Goal: Transaction & Acquisition: Purchase product/service

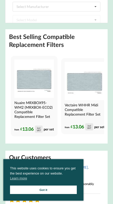
scroll to position [108, 0]
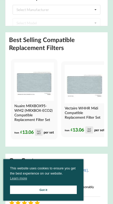
click at [21, 113] on h4 "Nuaire MRXBOX95-WM2 (MRXBOX-ECO2) Compatible Replacement Filter Set" at bounding box center [33, 113] width 38 height 18
click at [87, 111] on h4 "Vectaire WHHR Midi Compatible Replacement Filter Set" at bounding box center [84, 113] width 38 height 14
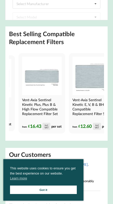
scroll to position [0, 94]
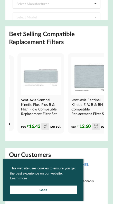
click at [30, 107] on h4 "Vent-Axia Sentinel Kinetic Plus, Plus B & High Flow Compatible Replacement Filt…" at bounding box center [40, 107] width 38 height 18
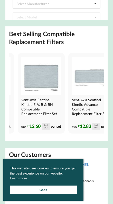
scroll to position [0, 150]
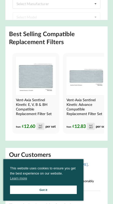
click at [30, 105] on h4 "Vent-Axia Sentinel Kinetic E, V, B & BH Compatible Replacement Filter Set" at bounding box center [35, 107] width 38 height 18
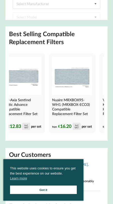
scroll to position [0, 208]
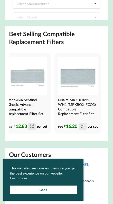
click at [25, 105] on h4 "Vent-Axia Sentinel Kinetic Advance Compatible Replacement Filter Set" at bounding box center [27, 107] width 38 height 18
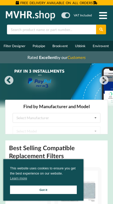
scroll to position [114, 0]
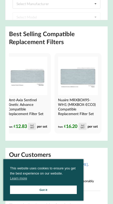
click at [90, 102] on h4 "Nuaire MRXBOX95-WH1 (MRXBOX-ECO3) Compatible Replacement Filter Set" at bounding box center [77, 107] width 38 height 18
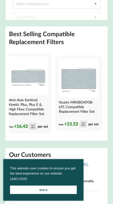
scroll to position [0, 313]
click at [86, 105] on h4 "Nuaire MRXBOX95B-LP1 Compatible Replacement Filter Set" at bounding box center [78, 107] width 38 height 14
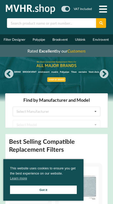
scroll to position [0, 0]
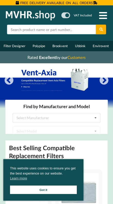
click at [21, 28] on input "text" at bounding box center [51, 30] width 89 height 10
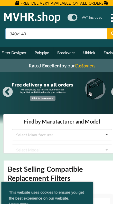
type input "340x140"
click at [96, 29] on button at bounding box center [101, 30] width 10 height 10
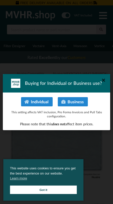
click at [104, 80] on icon at bounding box center [103, 80] width 8 height 8
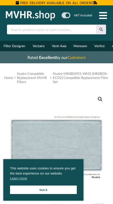
click at [65, 190] on link "Got it" at bounding box center [43, 190] width 67 height 8
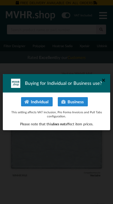
click at [104, 81] on icon at bounding box center [103, 80] width 8 height 8
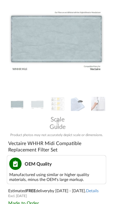
scroll to position [106, 0]
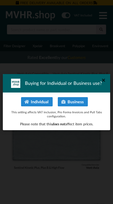
click at [104, 79] on icon at bounding box center [103, 80] width 8 height 8
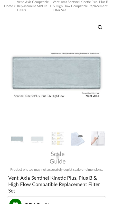
scroll to position [64, 0]
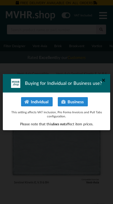
click at [104, 80] on icon at bounding box center [103, 80] width 8 height 8
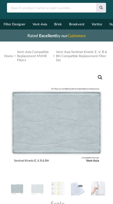
scroll to position [22, 0]
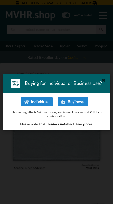
click at [104, 79] on icon at bounding box center [103, 80] width 8 height 8
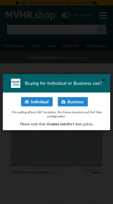
click at [106, 81] on icon at bounding box center [103, 80] width 8 height 8
click at [103, 82] on icon at bounding box center [103, 80] width 8 height 8
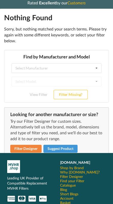
scroll to position [45, 0]
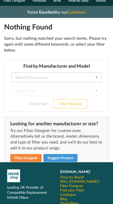
click at [93, 78] on icon at bounding box center [97, 77] width 8 height 9
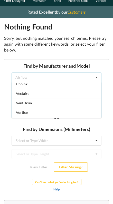
scroll to position [130, 0]
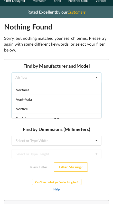
click at [58, 101] on div "Vent-Axia" at bounding box center [56, 98] width 89 height 9
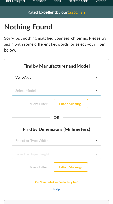
click at [96, 90] on icon at bounding box center [97, 90] width 8 height 9
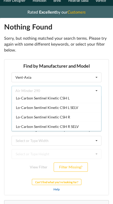
scroll to position [263, 0]
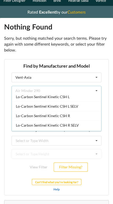
click at [109, 87] on main "Nothing Found Sorry, but nothing matched your search terms. Please try again wi…" at bounding box center [56, 136] width 113 height 236
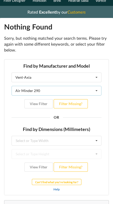
click at [91, 91] on div "Air Minder 290 Air Minder 290 Air Minder 290 Midi Air Minder 290FB Air Minder 4…" at bounding box center [57, 91] width 90 height 10
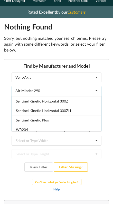
scroll to position [458, 0]
click at [110, 105] on main "Nothing Found Sorry, but nothing matched your search terms. Please try again wi…" at bounding box center [56, 136] width 113 height 236
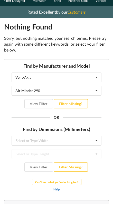
click at [93, 140] on icon at bounding box center [97, 140] width 8 height 9
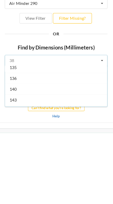
scroll to position [61, 0]
click at [52, 84] on div "143" at bounding box center [48, 82] width 89 height 9
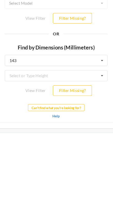
click at [85, 62] on icon at bounding box center [89, 61] width 8 height 9
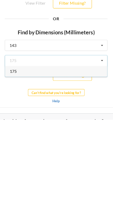
click at [87, 37] on icon at bounding box center [89, 33] width 8 height 9
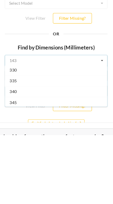
scroll to position [552, 0]
click at [46, 83] on div "345" at bounding box center [48, 84] width 89 height 9
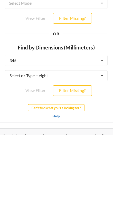
click at [85, 63] on icon at bounding box center [89, 62] width 8 height 9
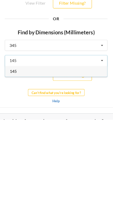
click at [57, 58] on div "145" at bounding box center [48, 56] width 89 height 9
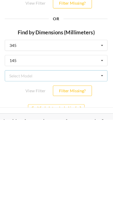
click at [89, 60] on icon at bounding box center [89, 60] width 8 height 9
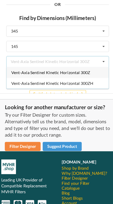
scroll to position [142, 0]
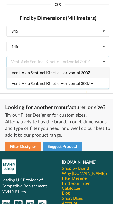
click at [78, 65] on span "Vent-Axia Sentinel Kinetic Horizontal 300ZH" at bounding box center [46, 65] width 72 height 4
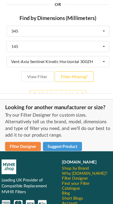
click at [40, 61] on button "View Filter" at bounding box center [32, 59] width 28 height 9
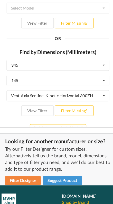
scroll to position [126, 0]
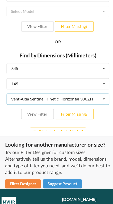
click at [90, 84] on icon at bounding box center [90, 83] width 8 height 9
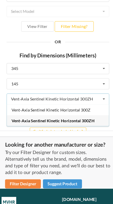
click at [79, 93] on div "Vent-Axia Sentinel Kinetic Horizontal 300Z" at bounding box center [50, 92] width 89 height 9
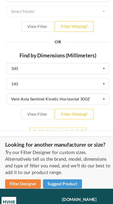
click at [27, 96] on button "View Filter" at bounding box center [32, 96] width 28 height 9
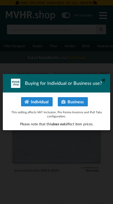
click at [103, 80] on icon at bounding box center [103, 80] width 8 height 8
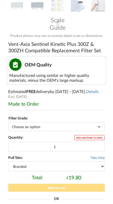
scroll to position [206, 0]
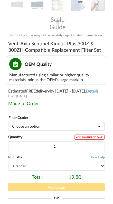
click at [85, 126] on select "Choose an option G3 G4 M5" at bounding box center [56, 126] width 96 height 9
select select "G4"
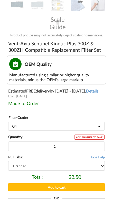
click at [74, 165] on select "Branded Black" at bounding box center [56, 166] width 96 height 10
select select "black"
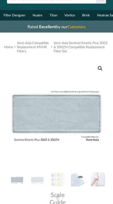
scroll to position [29, 0]
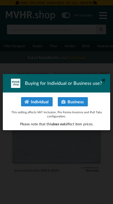
click at [104, 80] on icon at bounding box center [103, 80] width 8 height 8
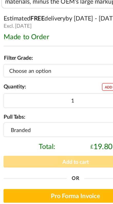
scroll to position [226, 0]
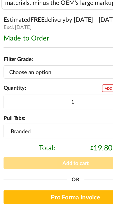
click at [20, 103] on select "Choose an option G3 G4 M5" at bounding box center [56, 107] width 96 height 9
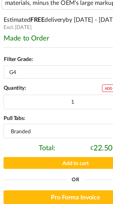
click at [15, 103] on select "Choose an option G3 G4 M5" at bounding box center [56, 107] width 96 height 9
click at [18, 103] on select "Choose an option G3 G4 M5" at bounding box center [56, 107] width 96 height 9
select select "G4"
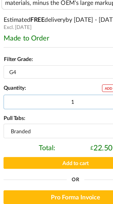
click at [49, 122] on input "1" at bounding box center [56, 127] width 96 height 10
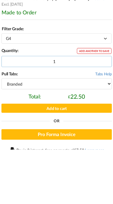
click at [52, 122] on input "1" at bounding box center [56, 127] width 96 height 10
type input "4"
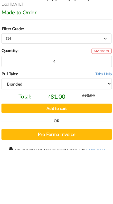
scroll to position [282, 0]
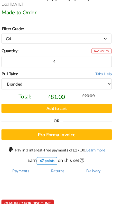
click at [74, 130] on button "Pro Forma Invoice" at bounding box center [56, 134] width 96 height 9
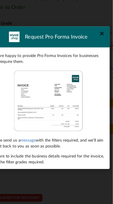
scroll to position [282, 3]
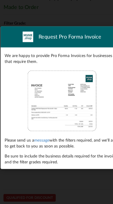
click at [41, 137] on link "message" at bounding box center [38, 139] width 13 height 4
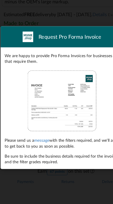
click at [39, 137] on link "message" at bounding box center [38, 139] width 13 height 4
click at [76, 158] on div "Buying for Individual or Business use? Individual Business This setting affects…" at bounding box center [56, 102] width 113 height 204
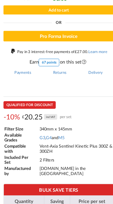
scroll to position [385, 0]
click at [66, 171] on th "BULK SAVE TIERS" at bounding box center [56, 166] width 96 height 10
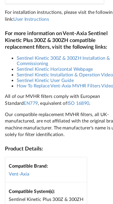
scroll to position [881, 0]
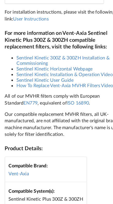
click at [28, 58] on link "Sentinel Kinetic 300Z & 300ZH Installation & Commissioning" at bounding box center [54, 53] width 81 height 10
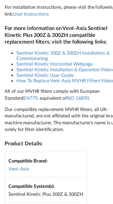
click at [32, 73] on link "How To Replace Vent-Axia MVHR Filters Video" at bounding box center [56, 70] width 84 height 5
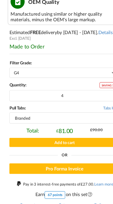
scroll to position [255, 0]
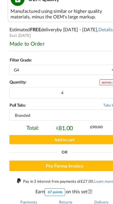
click at [70, 135] on button "Add to cart" at bounding box center [56, 139] width 96 height 8
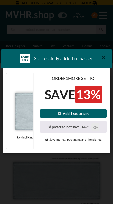
click at [102, 55] on icon at bounding box center [103, 57] width 8 height 8
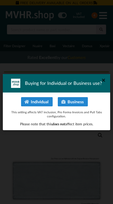
click at [81, 103] on button "Business" at bounding box center [73, 101] width 30 height 9
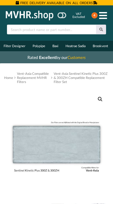
click at [63, 16] on icon at bounding box center [61, 16] width 9 height 8
click at [64, 16] on icon at bounding box center [61, 16] width 9 height 8
click at [94, 15] on span "4" at bounding box center [94, 15] width 6 height 6
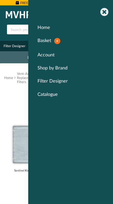
click at [48, 40] on link "Basket 4" at bounding box center [70, 41] width 77 height 14
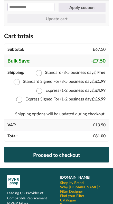
scroll to position [196, 0]
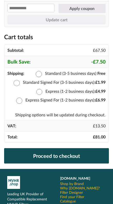
click at [83, 154] on link "Proceed to checkout" at bounding box center [56, 155] width 105 height 15
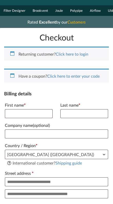
scroll to position [36, 0]
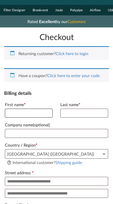
click at [17, 111] on input "First name *" at bounding box center [29, 113] width 48 height 9
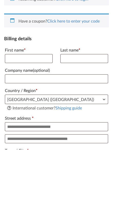
scroll to position [91, 0]
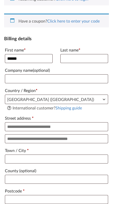
type input "******"
click at [72, 61] on input "Last name *" at bounding box center [84, 58] width 48 height 9
type input "********"
click at [15, 81] on input "Company name (optional)" at bounding box center [56, 78] width 103 height 9
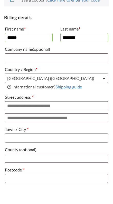
scroll to position [112, 0]
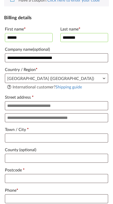
type input "**********"
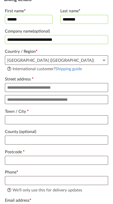
scroll to position [141, 0]
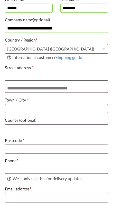
click at [16, 78] on input "Street address *" at bounding box center [56, 76] width 103 height 9
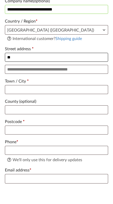
type input "*"
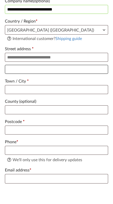
click at [15, 84] on input "Apartment, suite, unit, etc. (optional)" at bounding box center [56, 88] width 103 height 9
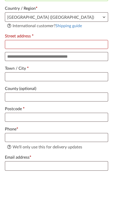
click at [13, 72] on input "Street address *" at bounding box center [56, 76] width 103 height 9
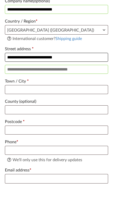
type input "**********"
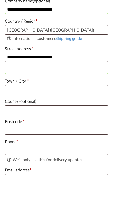
click at [13, 84] on input "Apartment, suite, unit, etc. (optional)" at bounding box center [56, 88] width 103 height 9
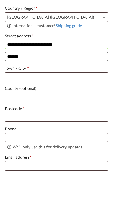
type input "*******"
click at [18, 104] on input "Town / City *" at bounding box center [56, 108] width 103 height 9
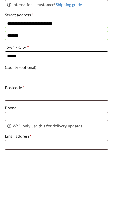
type input "******"
click at [15, 125] on input "County (optional)" at bounding box center [56, 129] width 103 height 9
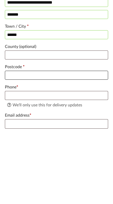
click at [14, 145] on input "Postcode *" at bounding box center [56, 149] width 103 height 9
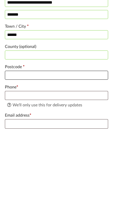
scroll to position [142, 0]
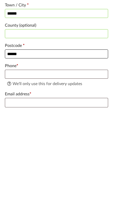
type input "******"
click at [10, 164] on input "Phone *" at bounding box center [56, 168] width 103 height 9
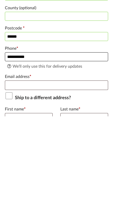
type input "**********"
click at [16, 168] on input "Email address *" at bounding box center [56, 172] width 103 height 9
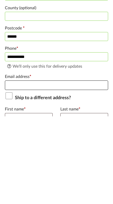
scroll to position [195, 0]
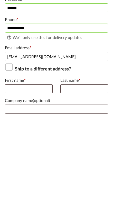
type input "[EMAIL_ADDRESS][DOMAIN_NAME]"
click at [13, 172] on input "First name *" at bounding box center [29, 176] width 48 height 9
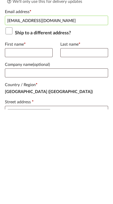
scroll to position [319, 0]
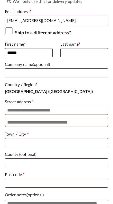
type input "******"
click at [71, 57] on input "Last name *" at bounding box center [84, 52] width 48 height 9
type input "********"
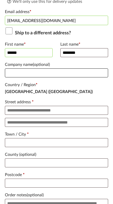
click at [14, 77] on input "Company name (optional)" at bounding box center [56, 73] width 103 height 9
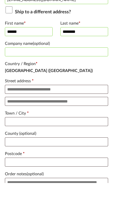
scroll to position [340, 0]
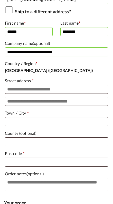
type input "**********"
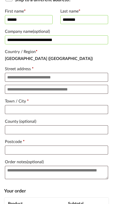
scroll to position [351, 0]
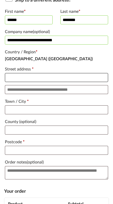
click at [16, 82] on input "Street address *" at bounding box center [56, 77] width 103 height 9
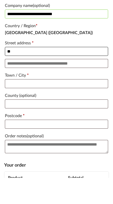
type input "*"
click at [17, 97] on label "Town / City *" at bounding box center [56, 101] width 103 height 8
click at [17, 105] on input "Town / City *" at bounding box center [56, 109] width 103 height 9
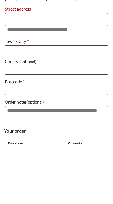
click at [15, 73] on input "Street address *" at bounding box center [56, 77] width 103 height 9
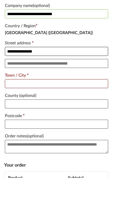
type input "**********"
click at [12, 105] on input "Town / City *" at bounding box center [56, 109] width 103 height 9
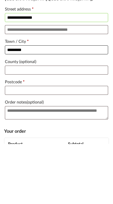
type input "*********"
click at [13, 126] on input "County (optional)" at bounding box center [56, 130] width 103 height 9
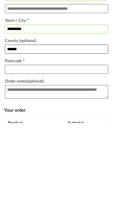
type input "******"
click at [13, 146] on input "Postcode *" at bounding box center [56, 150] width 103 height 9
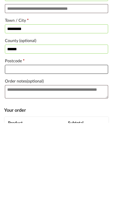
scroll to position [369, 0]
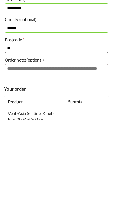
type input "*"
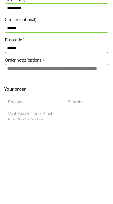
type input "******"
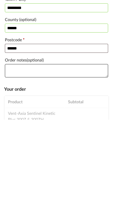
click at [16, 149] on textarea "Order notes (optional)" at bounding box center [56, 155] width 103 height 13
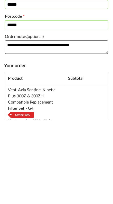
type textarea "**********"
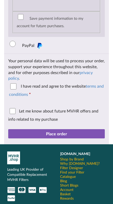
scroll to position [842, 0]
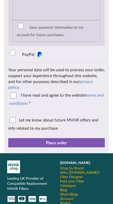
click at [83, 143] on button "Place order" at bounding box center [56, 142] width 96 height 9
